Goal: Task Accomplishment & Management: Manage account settings

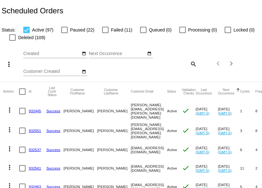
click at [27, 32] on div at bounding box center [26, 30] width 6 height 6
click at [26, 33] on input "Active (97)" at bounding box center [26, 33] width 0 height 0
checkbox input "false"
click at [69, 30] on label "Paused (22)" at bounding box center [77, 30] width 33 height 8
click at [64, 33] on input "Paused (22)" at bounding box center [64, 33] width 0 height 0
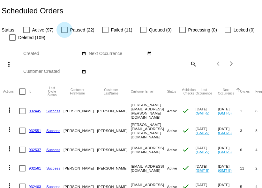
checkbox input "true"
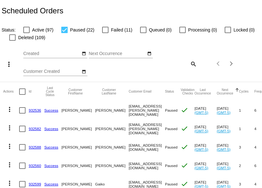
click at [189, 69] on mat-icon "search" at bounding box center [193, 64] width 8 height 10
click at [153, 65] on input "Search" at bounding box center [174, 62] width 43 height 5
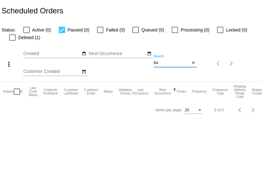
type input "s"
type input "alta"
click at [16, 41] on div at bounding box center [12, 37] width 6 height 6
click at [12, 41] on input "Deleted (1)" at bounding box center [12, 41] width 0 height 0
checkbox input "true"
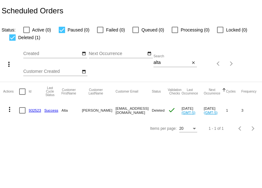
click at [32, 113] on link "932523" at bounding box center [35, 110] width 12 height 4
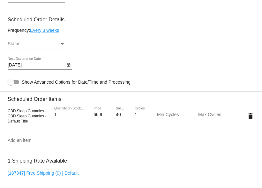
scroll to position [383, 0]
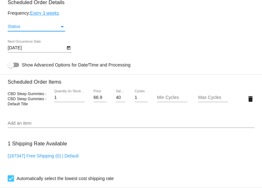
click at [62, 28] on div "Status" at bounding box center [62, 27] width 3 height 2
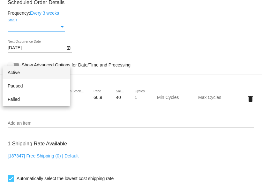
click at [48, 72] on span "Active" at bounding box center [36, 72] width 57 height 13
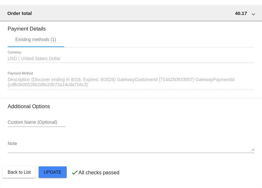
scroll to position [652, 0]
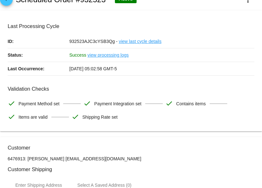
scroll to position [0, 0]
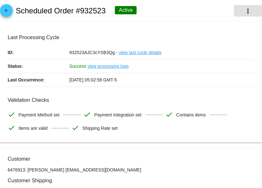
click at [248, 9] on mat-icon "more_vert" at bounding box center [248, 11] width 8 height 8
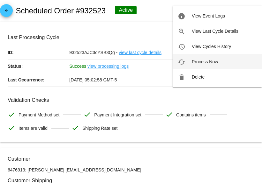
click at [208, 58] on button "cached Process Now" at bounding box center [216, 61] width 89 height 15
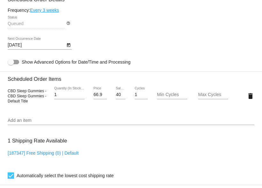
scroll to position [388, 0]
